Goal: Book appointment/travel/reservation

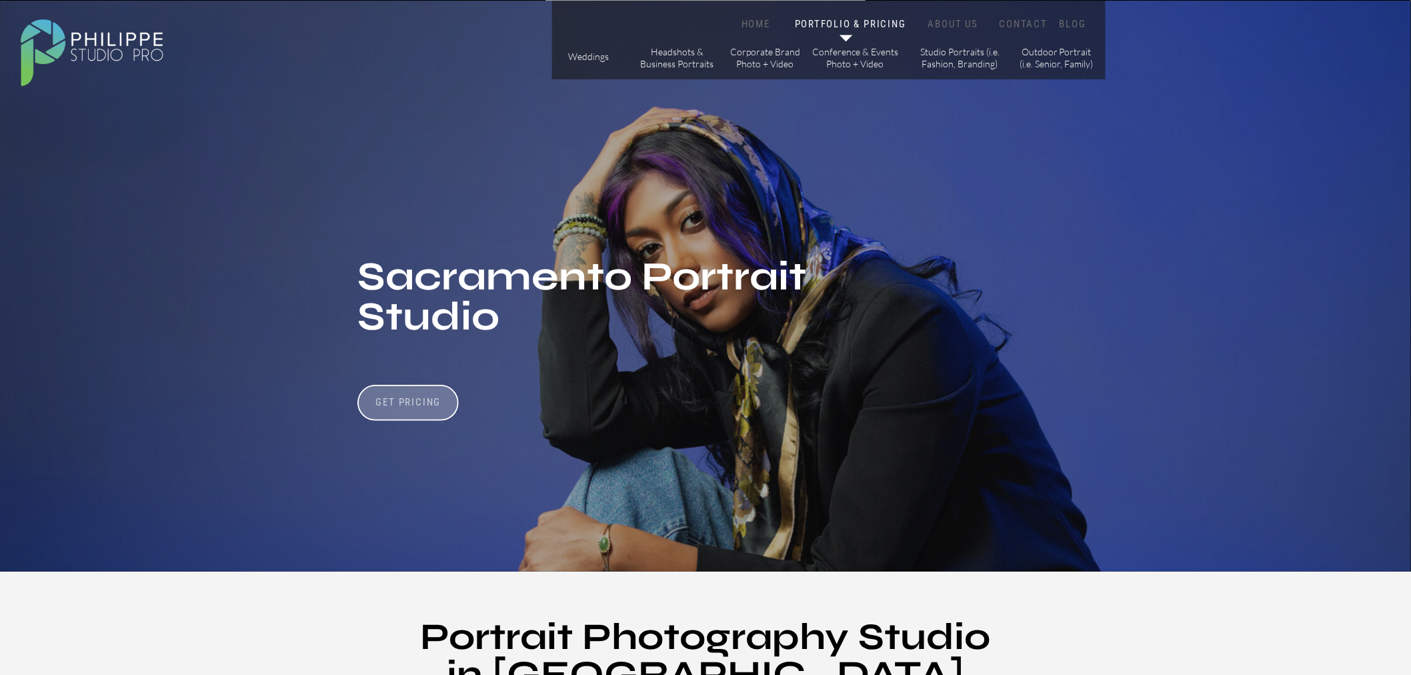
click at [435, 410] on h3 "Get Pricing" at bounding box center [408, 404] width 74 height 16
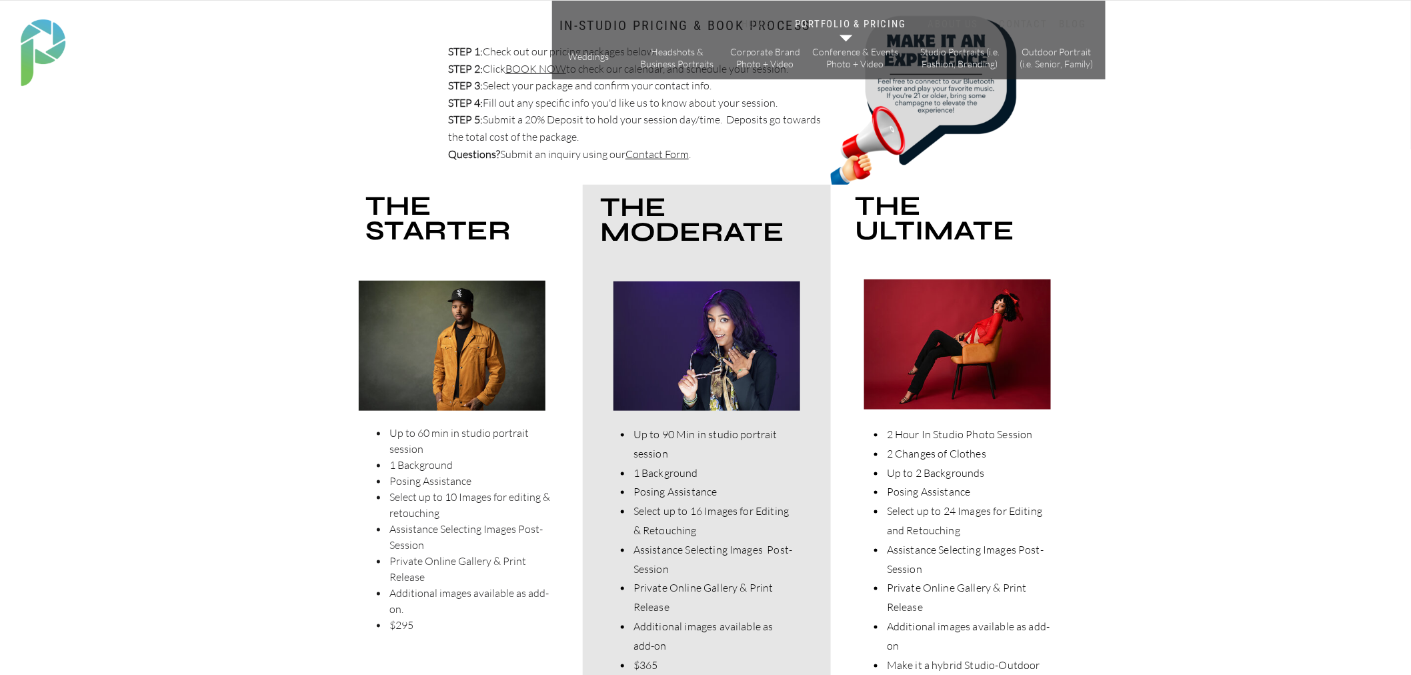
scroll to position [2705, 0]
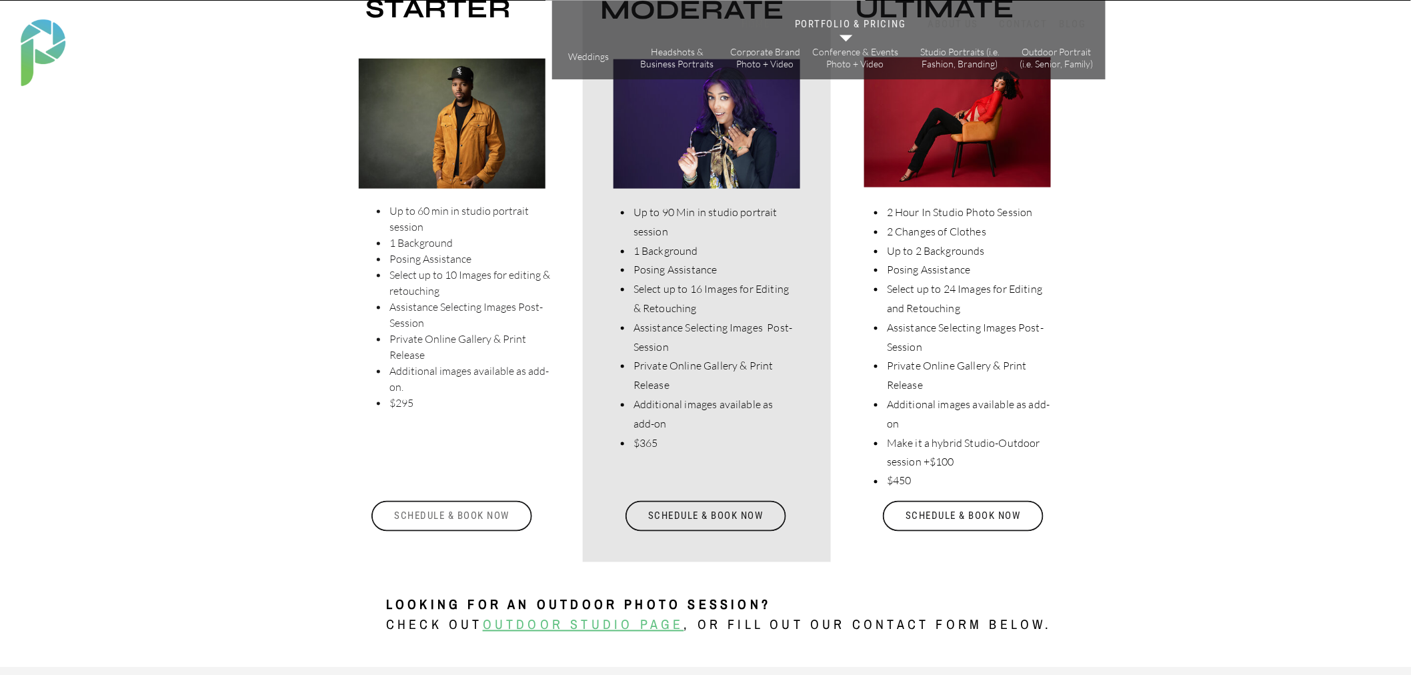
click at [461, 521] on div "Schedule & Book Now" at bounding box center [451, 516] width 163 height 31
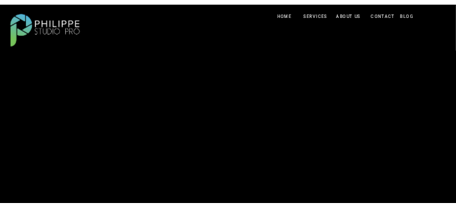
scroll to position [222, 0]
